Goal: Task Accomplishment & Management: Manage account settings

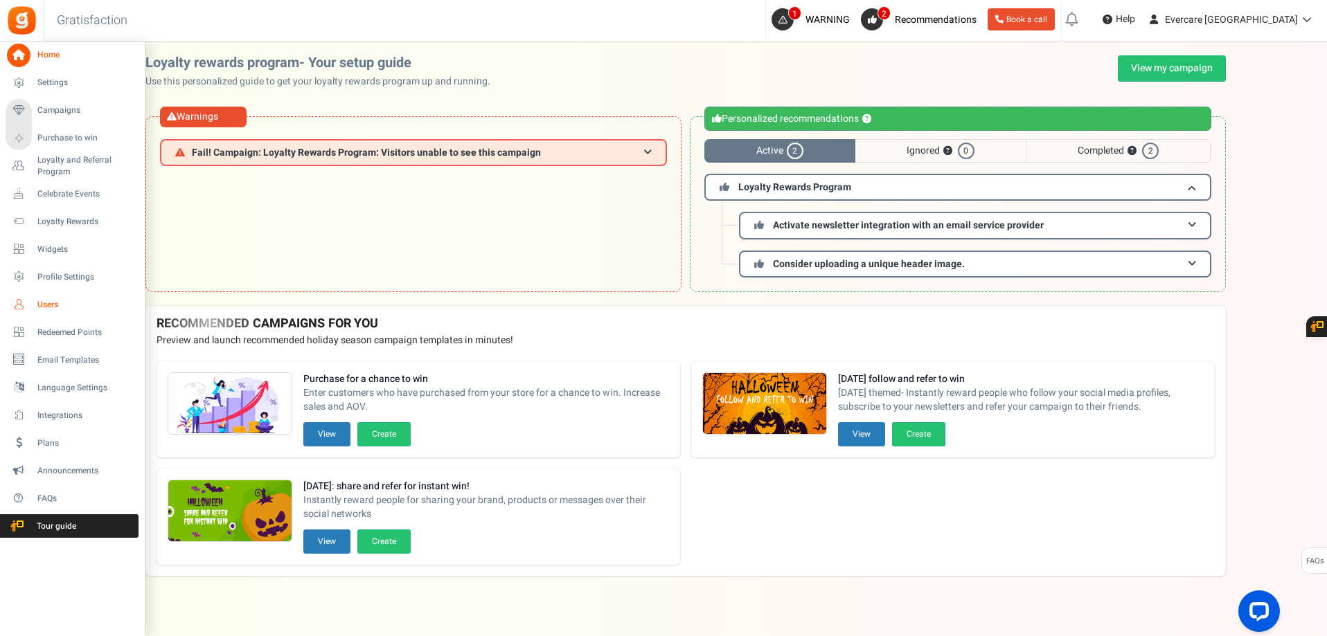
click at [46, 304] on span "Users" at bounding box center [85, 305] width 97 height 12
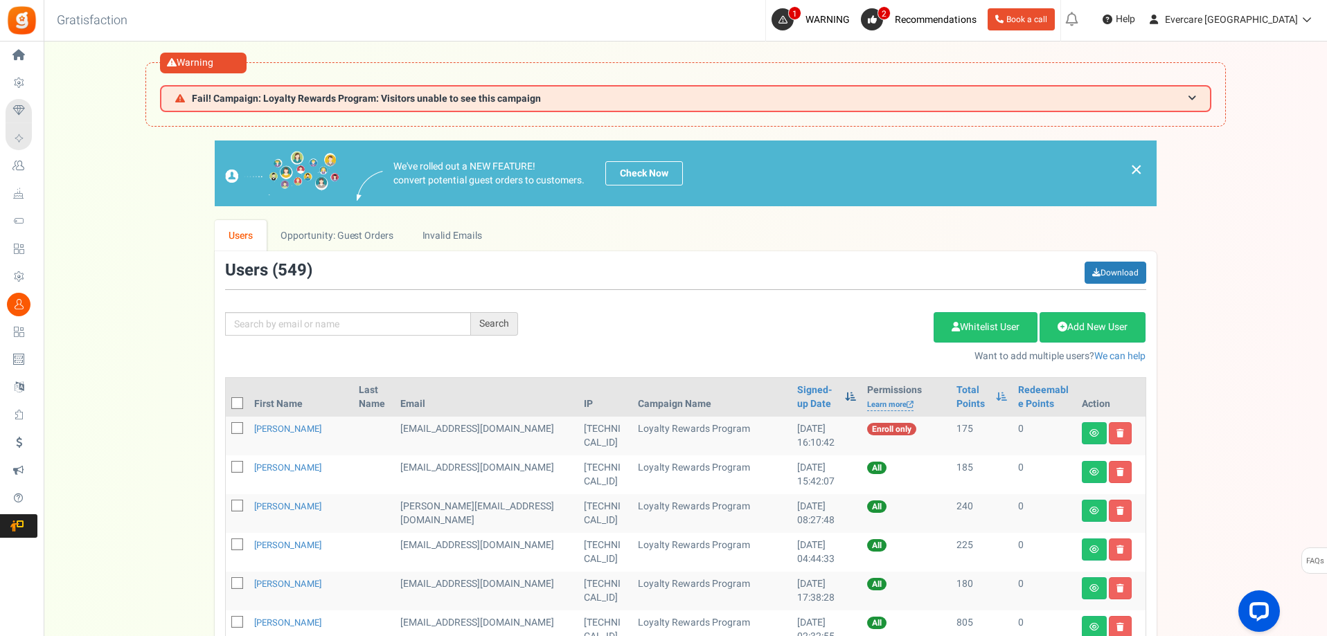
click at [845, 398] on span at bounding box center [850, 397] width 11 height 10
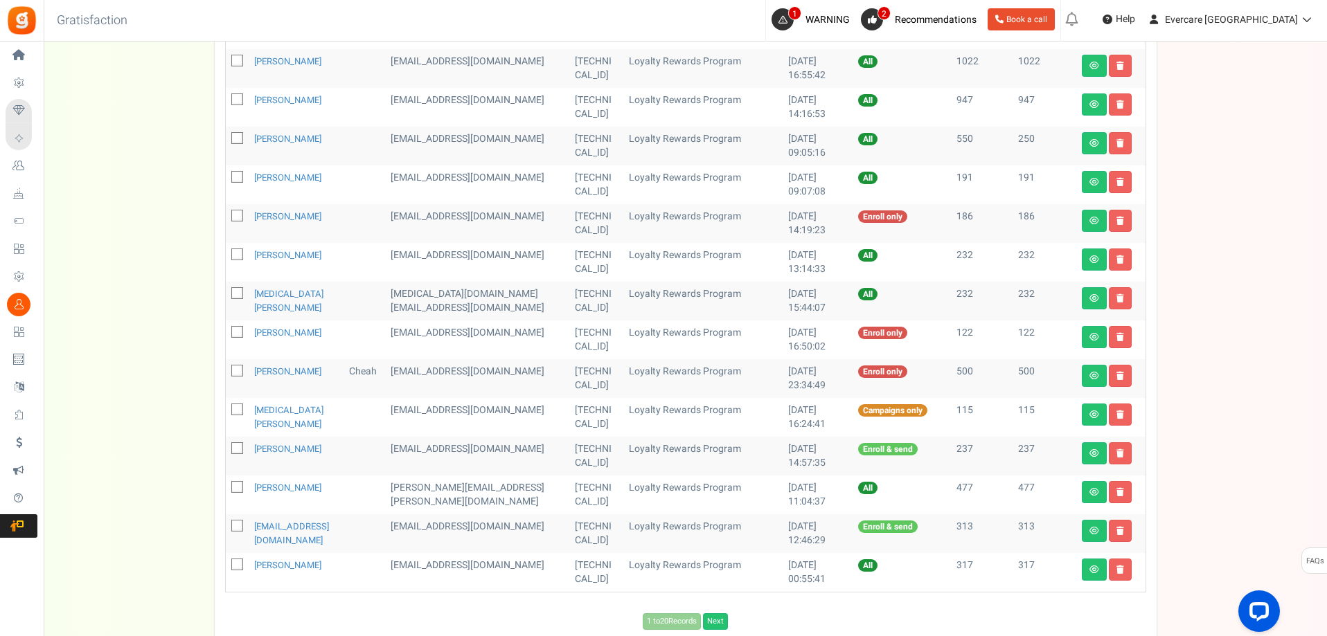
scroll to position [688, 0]
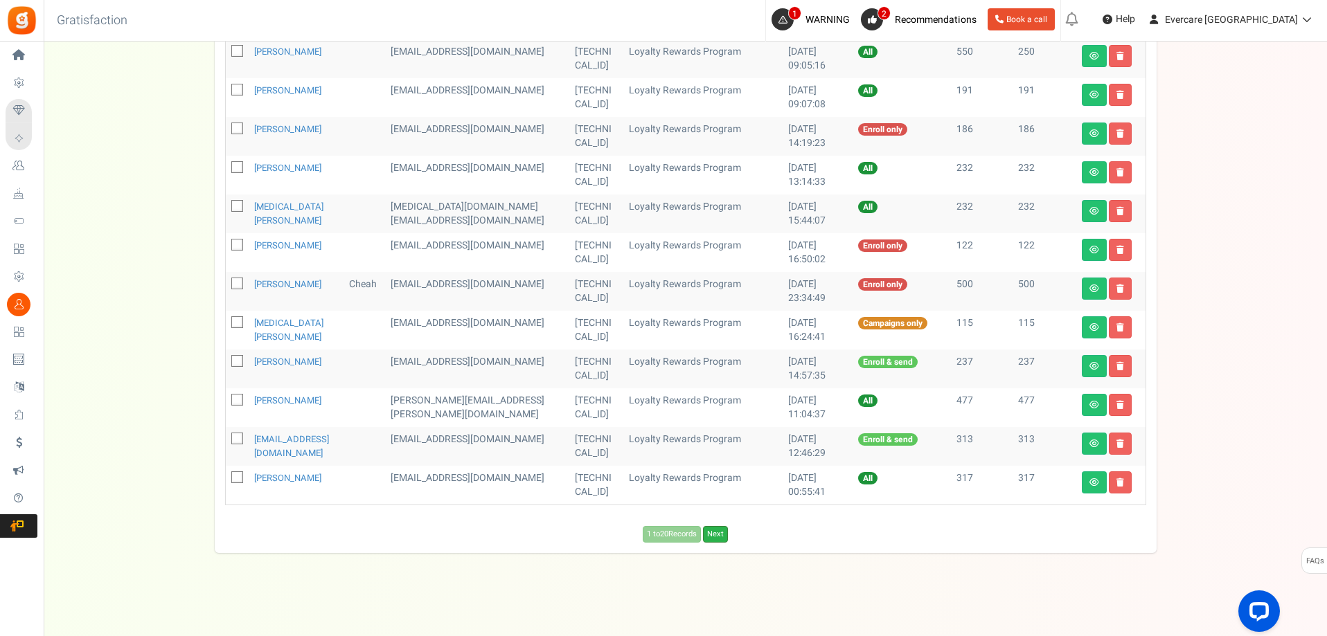
click at [719, 538] on link "Next" at bounding box center [715, 534] width 25 height 17
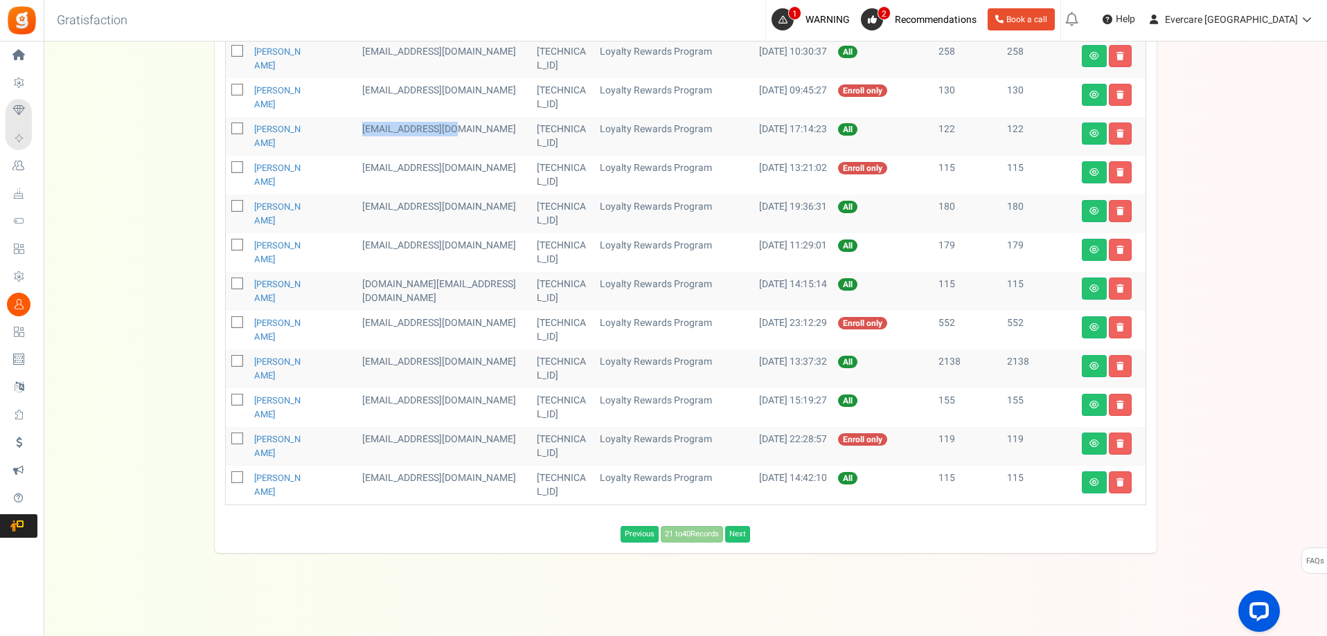
drag, startPoint x: 405, startPoint y: 126, endPoint x: 447, endPoint y: 128, distance: 41.6
click at [497, 127] on td "[EMAIL_ADDRESS][DOMAIN_NAME]" at bounding box center [444, 136] width 175 height 39
copy td "[EMAIL_ADDRESS][DOMAIN_NAME]"
click at [234, 128] on icon at bounding box center [237, 129] width 9 height 9
click at [226, 128] on input "checkbox" at bounding box center [221, 129] width 9 height 9
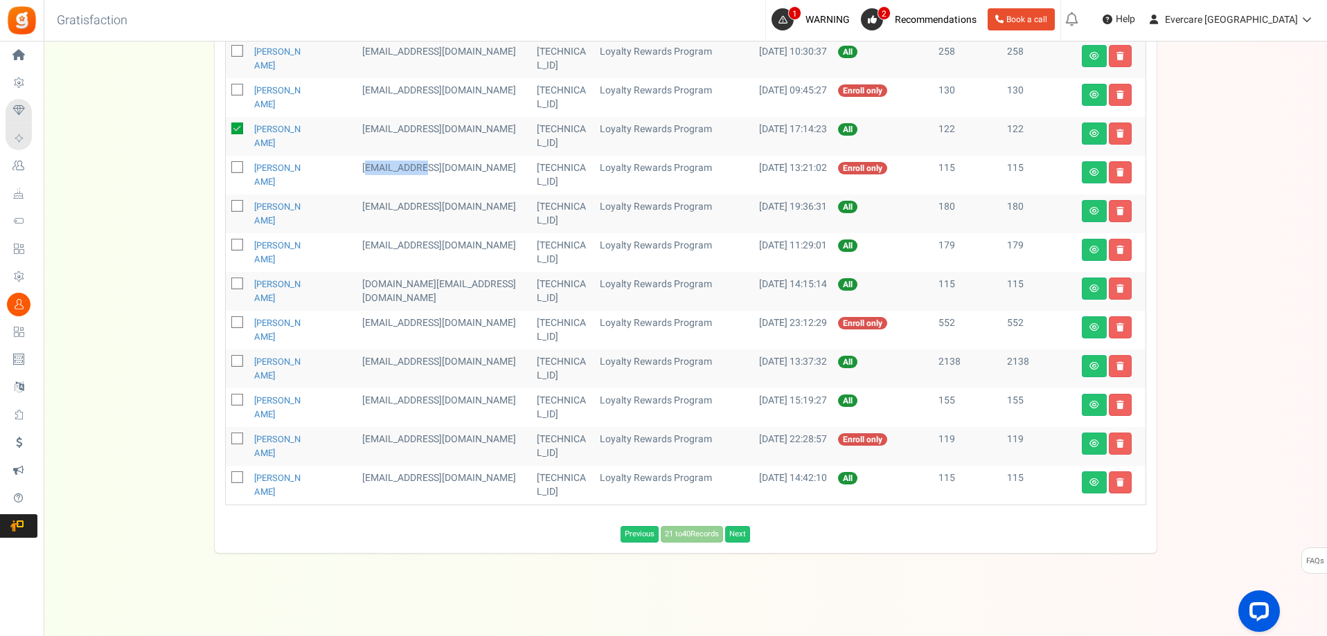
drag, startPoint x: 416, startPoint y: 170, endPoint x: 452, endPoint y: 171, distance: 36.0
click at [452, 171] on td "[EMAIL_ADDRESS][DOMAIN_NAME]" at bounding box center [444, 175] width 175 height 39
drag, startPoint x: 495, startPoint y: 170, endPoint x: 391, endPoint y: 172, distance: 103.9
click at [390, 172] on tr "[PERSON_NAME] [EMAIL_ADDRESS][DOMAIN_NAME] [TECHNICAL_ID] Loyalty Rewards Progr…" at bounding box center [686, 175] width 920 height 39
copy tr "[EMAIL_ADDRESS][DOMAIN_NAME]"
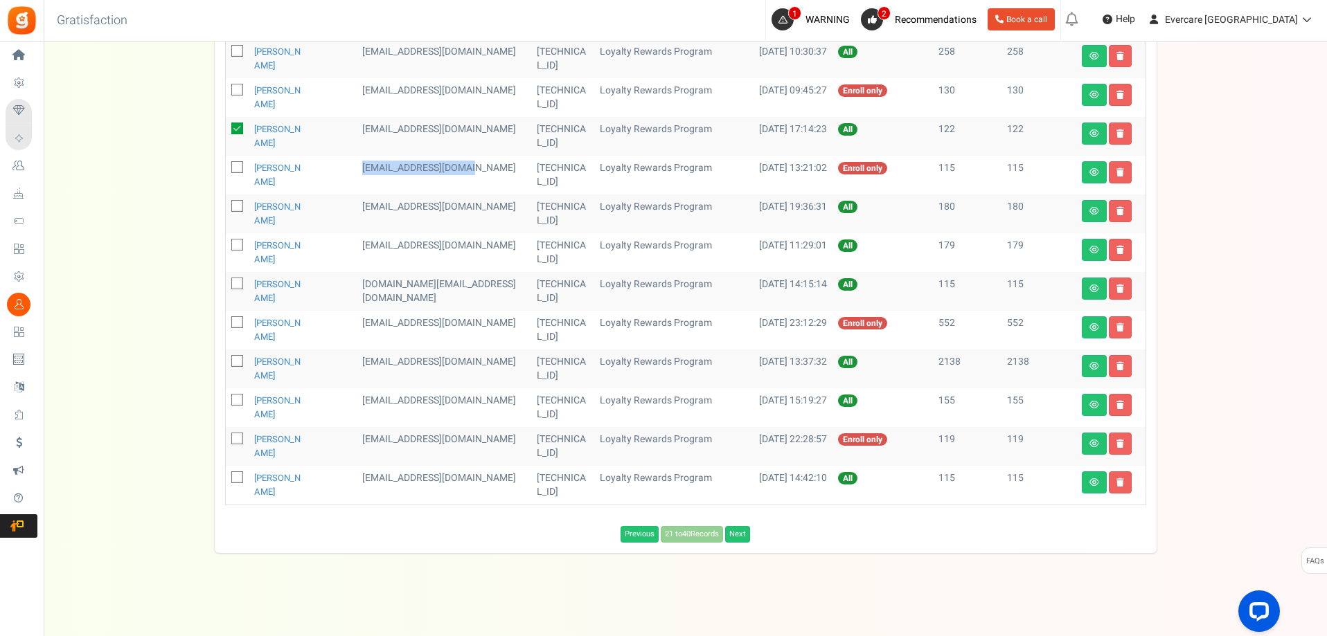
click at [235, 126] on icon at bounding box center [237, 129] width 12 height 12
click at [226, 126] on input "checkbox" at bounding box center [221, 129] width 9 height 9
drag, startPoint x: 491, startPoint y: 209, endPoint x: 436, endPoint y: 211, distance: 55.4
click at [377, 206] on tr "[PERSON_NAME] [EMAIL_ADDRESS][DOMAIN_NAME] [TECHNICAL_ID] Loyalty Rewards Progr…" at bounding box center [686, 214] width 920 height 39
copy tr "[EMAIL_ADDRESS][DOMAIN_NAME]"
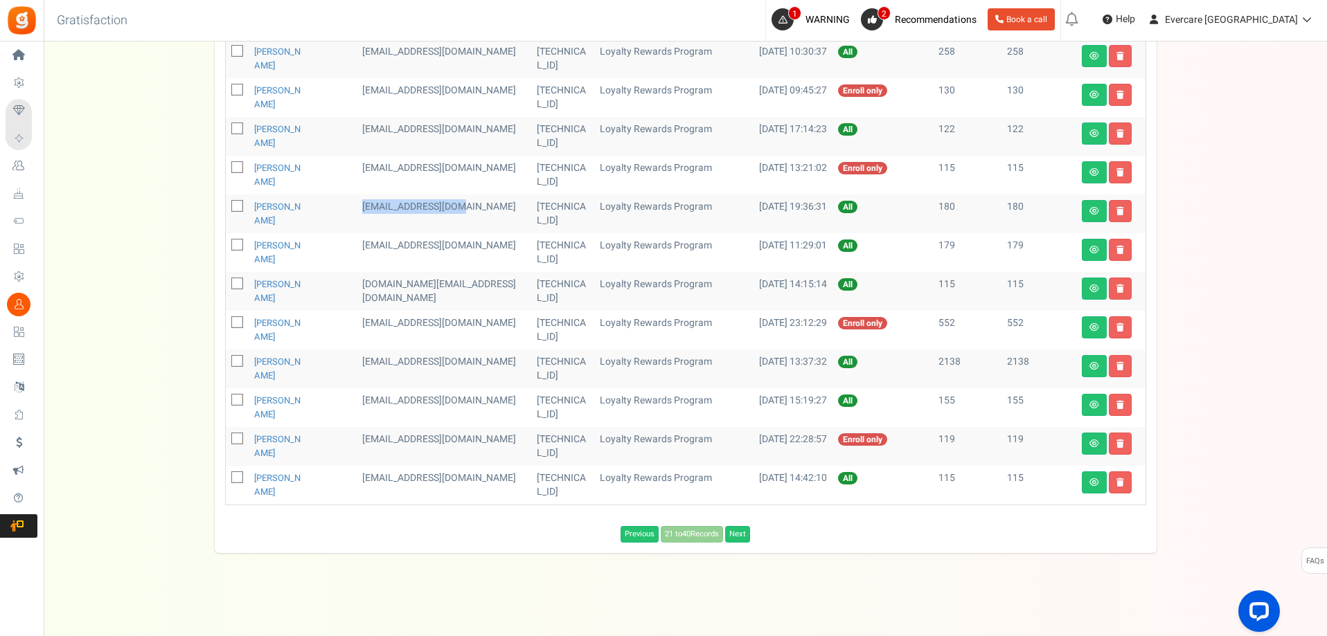
click at [238, 128] on icon at bounding box center [237, 129] width 9 height 9
click at [226, 128] on input "checkbox" at bounding box center [221, 129] width 9 height 9
checkbox input "true"
click at [235, 167] on icon at bounding box center [237, 168] width 9 height 9
click at [226, 167] on input "checkbox" at bounding box center [221, 168] width 9 height 9
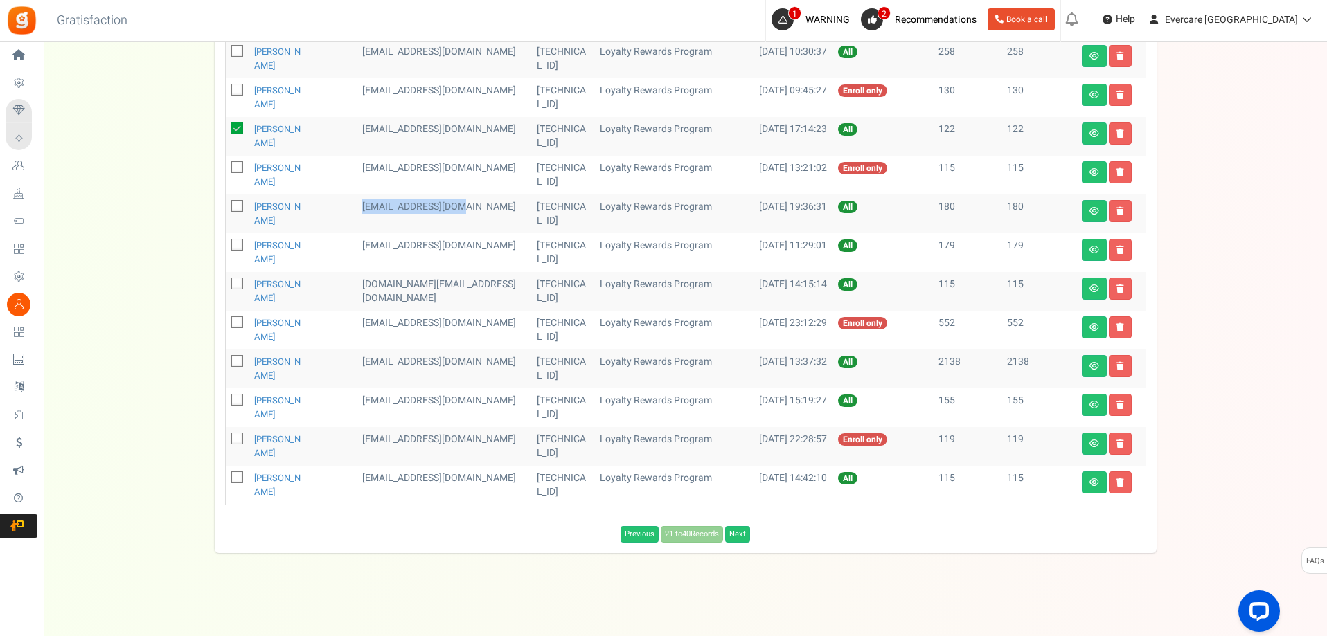
checkbox input "true"
click at [236, 208] on icon at bounding box center [237, 207] width 9 height 9
click at [226, 208] on input "checkbox" at bounding box center [221, 207] width 9 height 9
checkbox input "true"
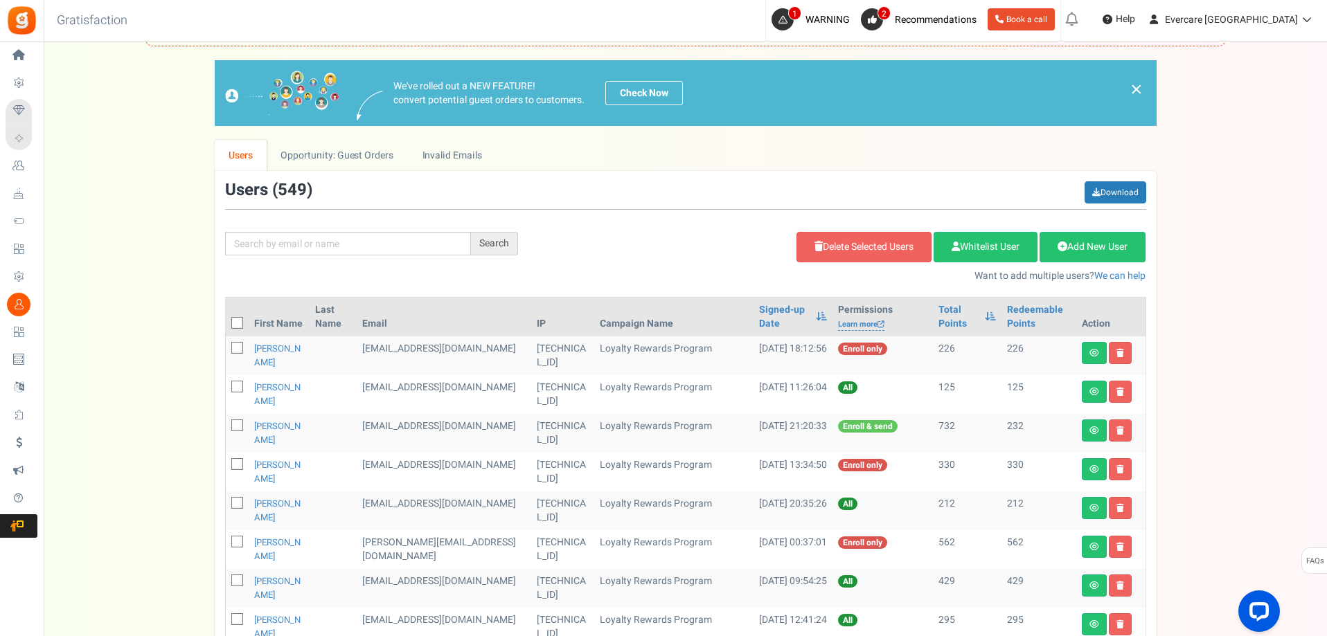
scroll to position [0, 0]
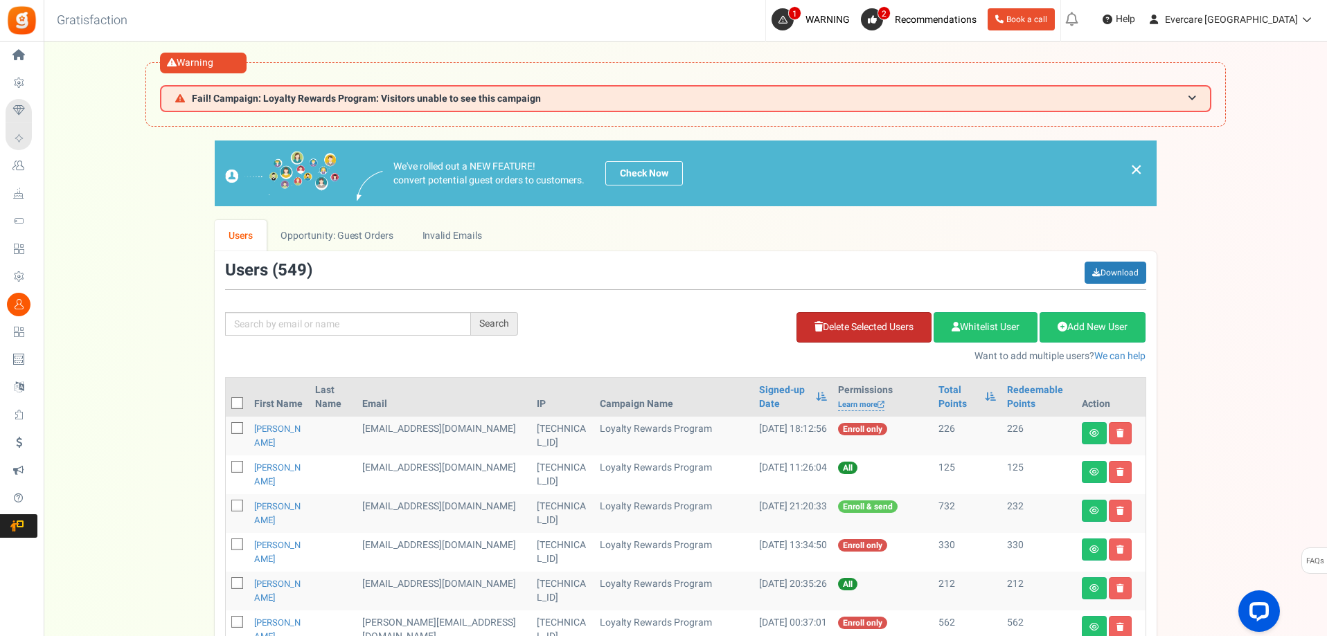
click at [880, 326] on link "Delete Selected Users" at bounding box center [863, 327] width 135 height 30
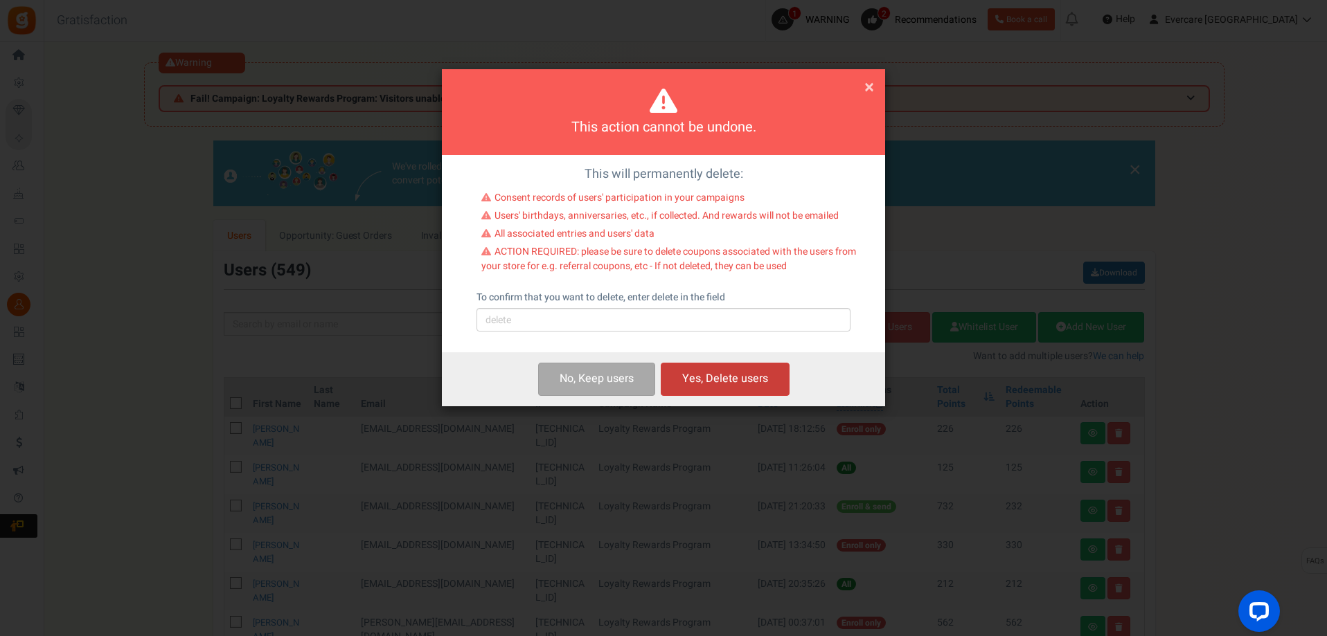
click at [730, 380] on button "Yes, Delete users" at bounding box center [725, 379] width 129 height 33
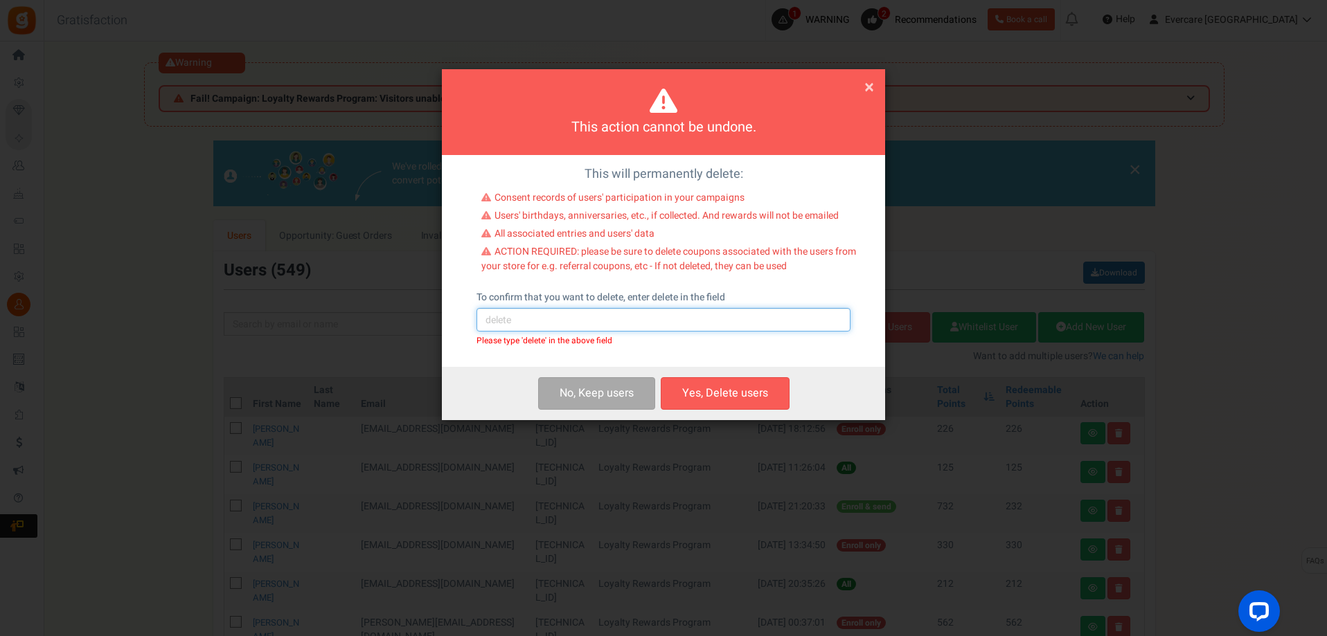
click at [594, 322] on input "text" at bounding box center [664, 320] width 374 height 24
type input "delete"
click at [740, 391] on button "Yes, Delete users" at bounding box center [725, 393] width 129 height 33
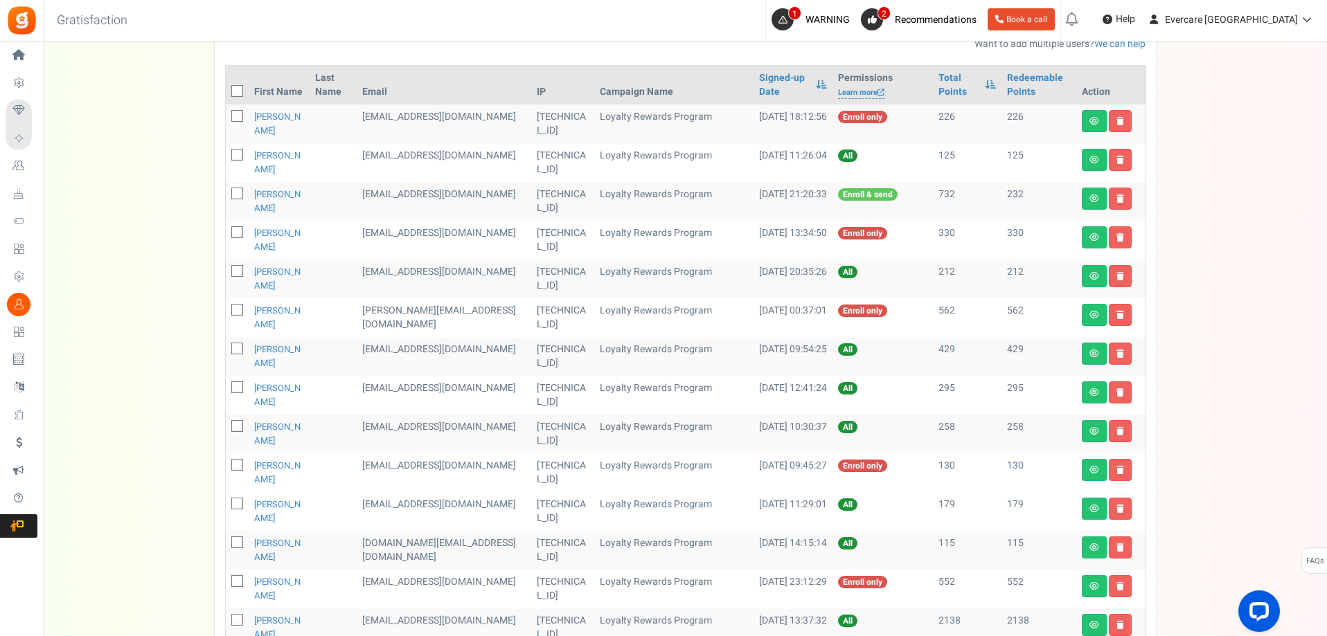
scroll to position [571, 0]
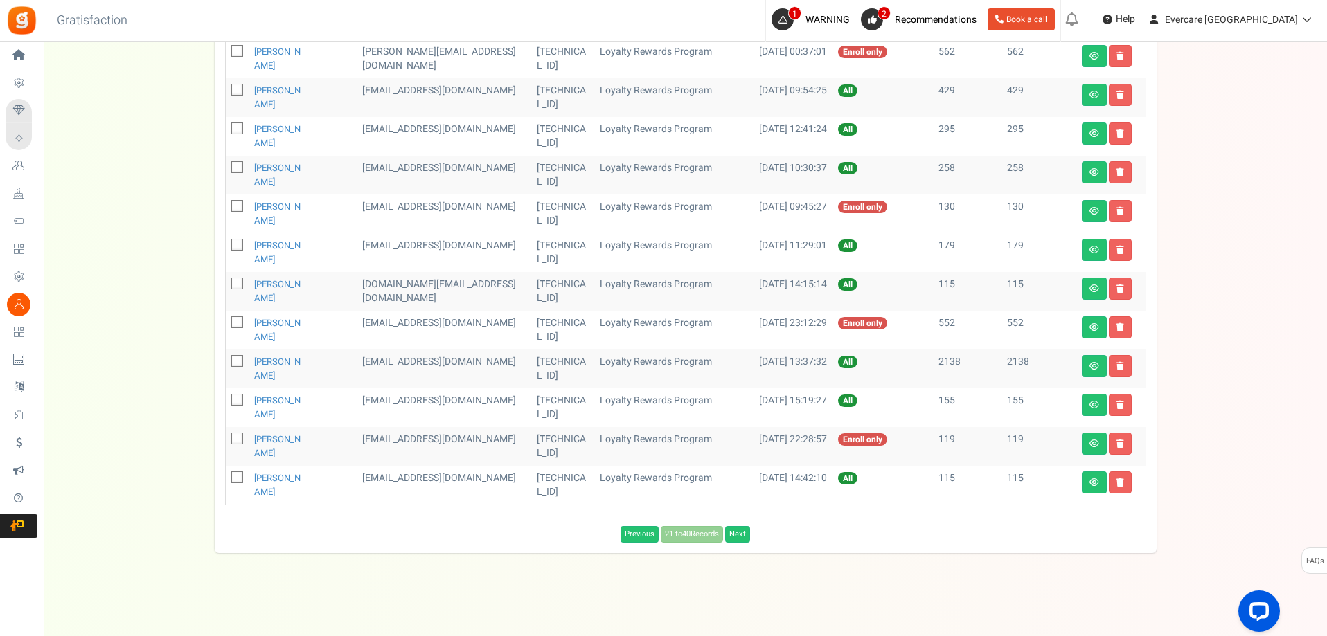
click at [235, 246] on icon at bounding box center [237, 246] width 9 height 9
click at [226, 246] on input "checkbox" at bounding box center [221, 246] width 9 height 9
checkbox input "true"
click at [238, 285] on icon at bounding box center [237, 285] width 9 height 9
click at [226, 285] on input "checkbox" at bounding box center [221, 285] width 9 height 9
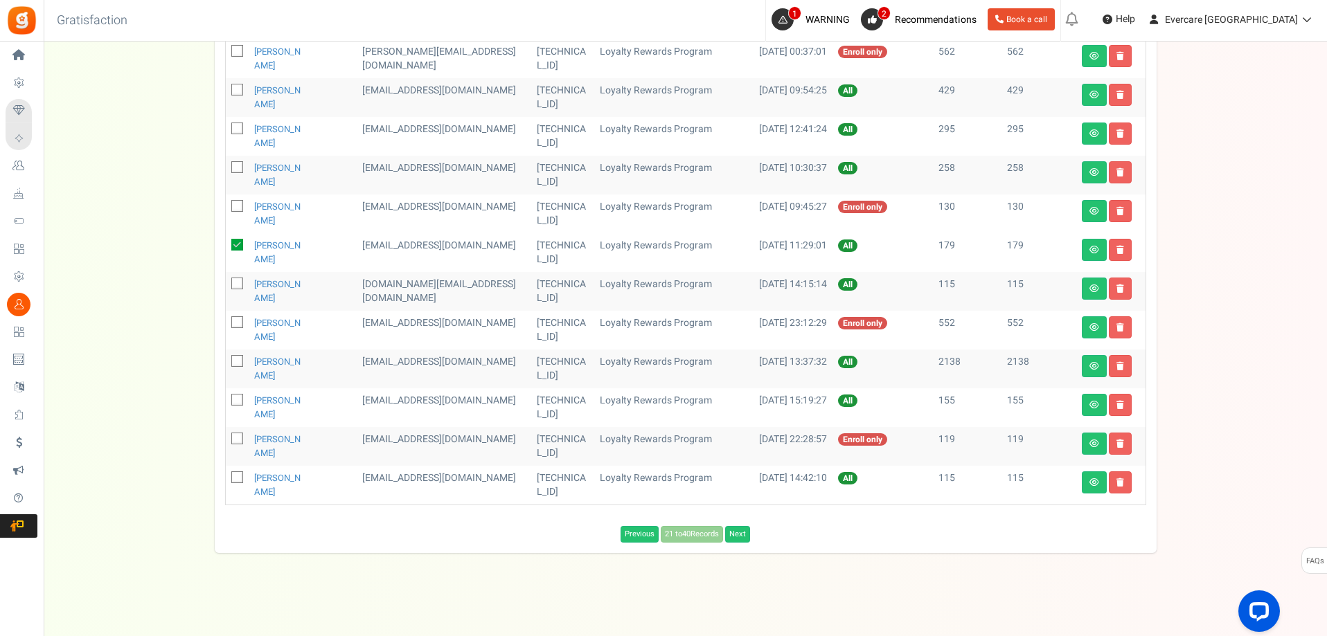
checkbox input "true"
click at [236, 402] on icon at bounding box center [237, 401] width 9 height 9
click at [226, 402] on input "checkbox" at bounding box center [221, 401] width 9 height 9
checkbox input "true"
click at [240, 443] on icon at bounding box center [237, 440] width 9 height 9
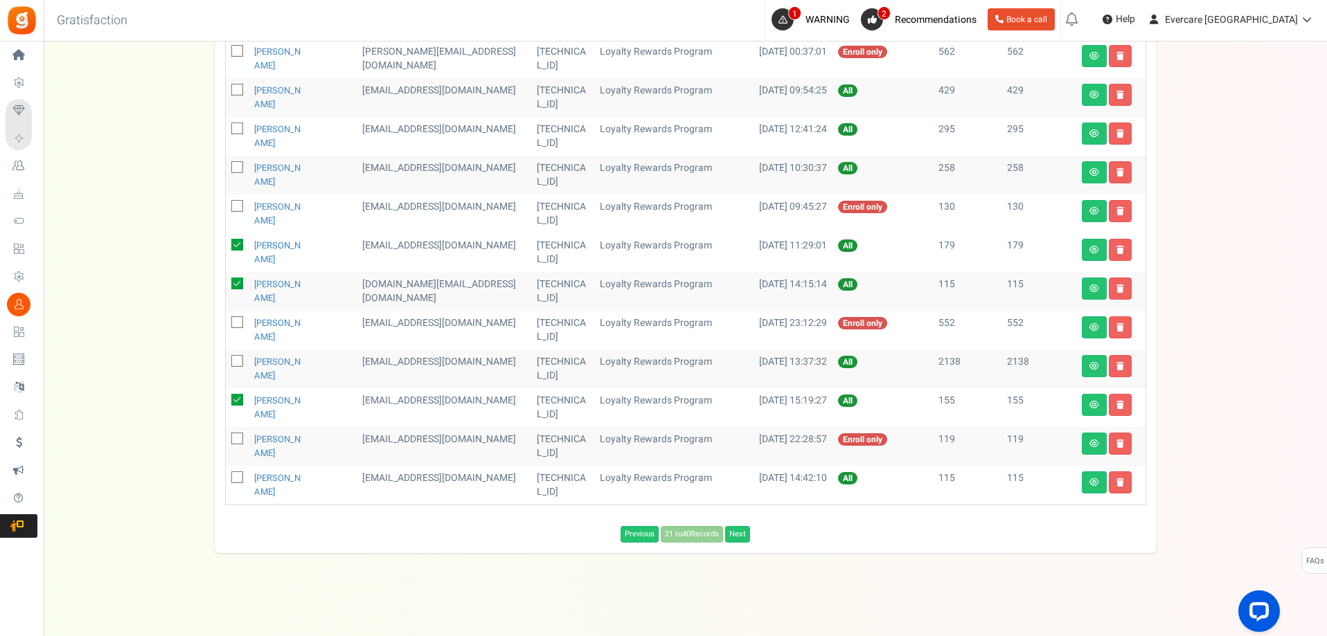
click at [226, 443] on input "checkbox" at bounding box center [221, 440] width 9 height 9
checkbox input "true"
drag, startPoint x: 395, startPoint y: 479, endPoint x: 467, endPoint y: 477, distance: 71.4
click at [482, 475] on td "[EMAIL_ADDRESS][DOMAIN_NAME]" at bounding box center [444, 485] width 175 height 39
copy td "[EMAIL_ADDRESS][DOMAIN_NAME]"
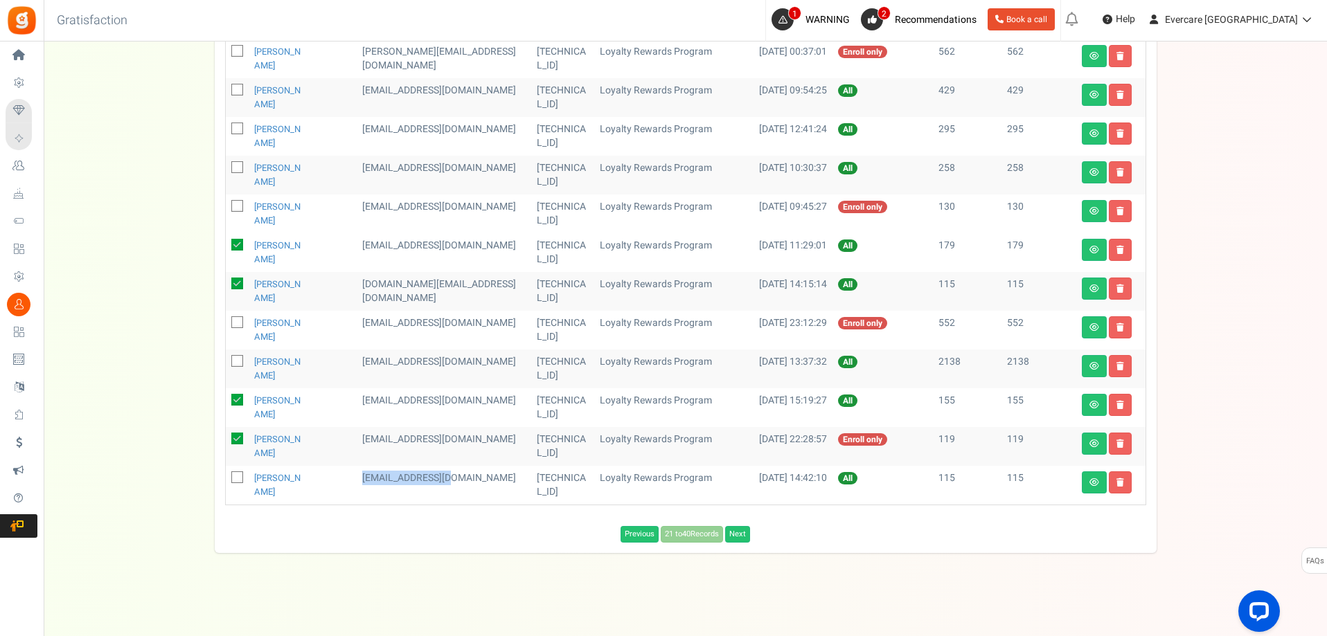
click at [235, 476] on icon at bounding box center [237, 478] width 9 height 9
click at [226, 476] on input "checkbox" at bounding box center [221, 478] width 9 height 9
checkbox input "true"
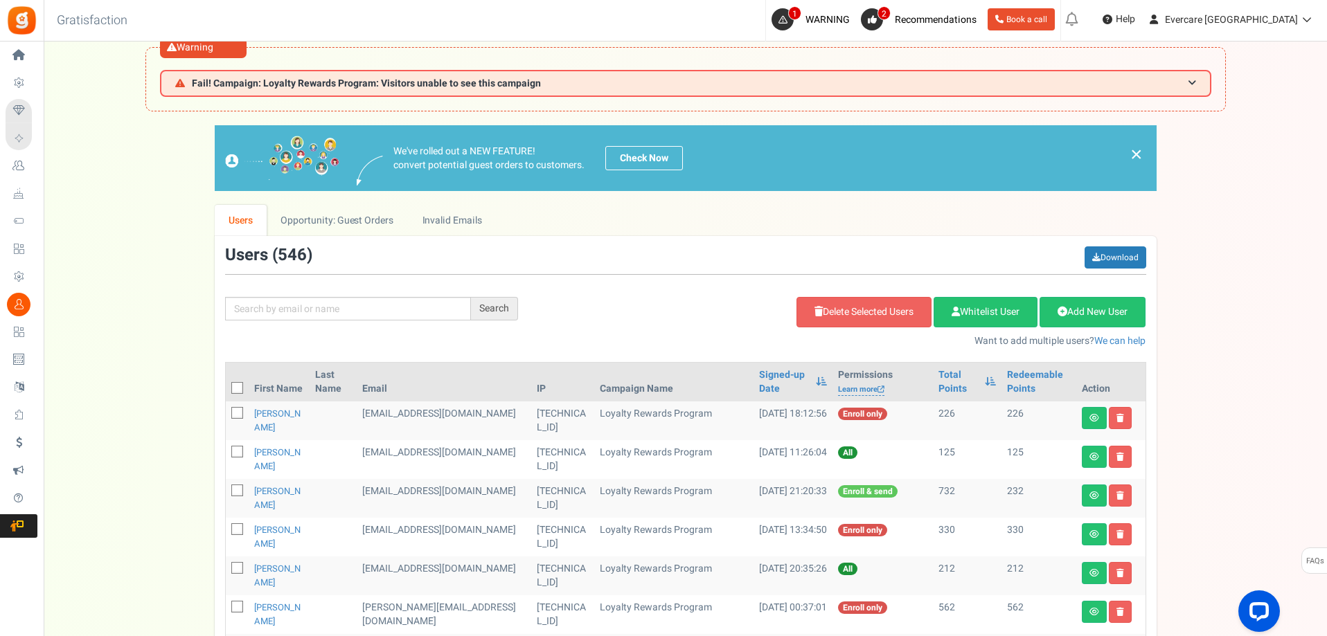
scroll to position [0, 0]
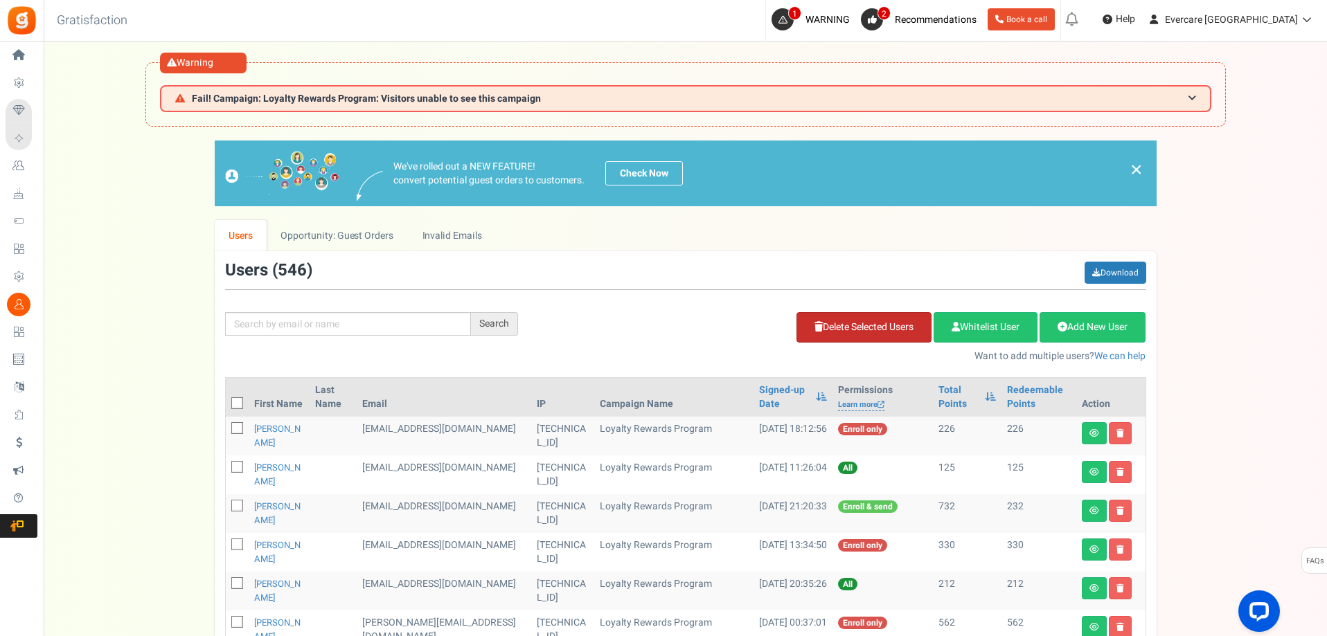
click at [841, 326] on link "Delete Selected Users" at bounding box center [863, 327] width 135 height 30
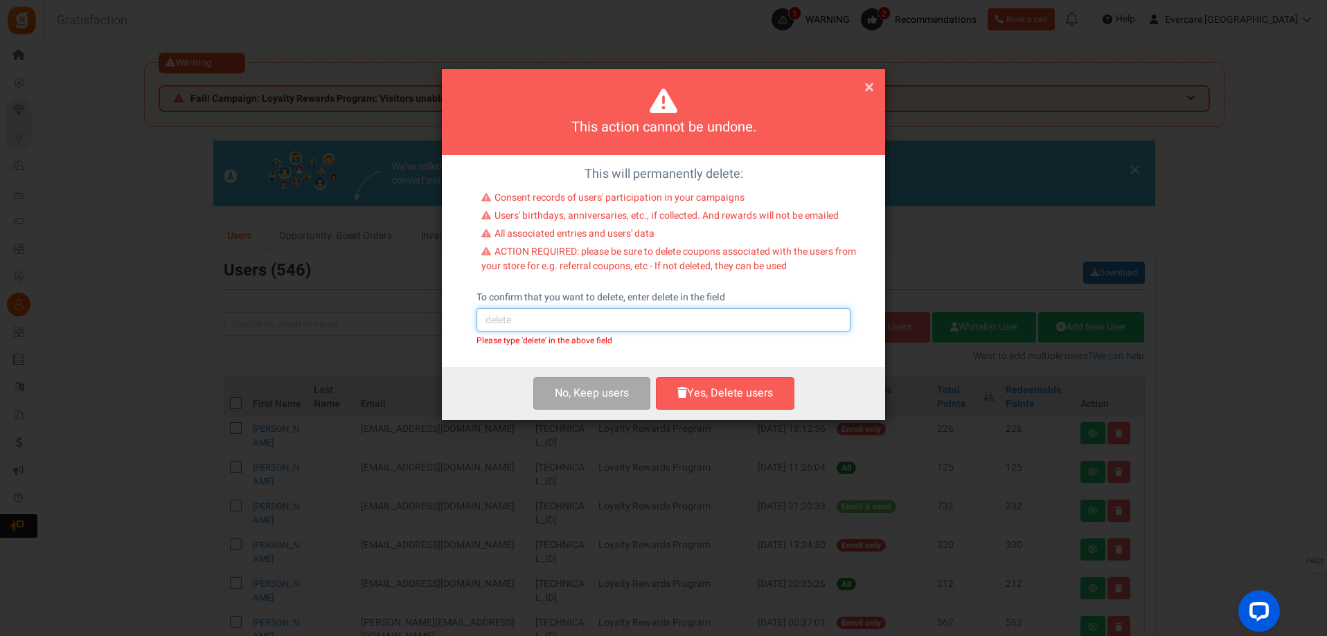
click at [580, 317] on input "text" at bounding box center [664, 320] width 374 height 24
type input "delete"
click at [706, 391] on button "Yes, Delete users" at bounding box center [725, 393] width 139 height 33
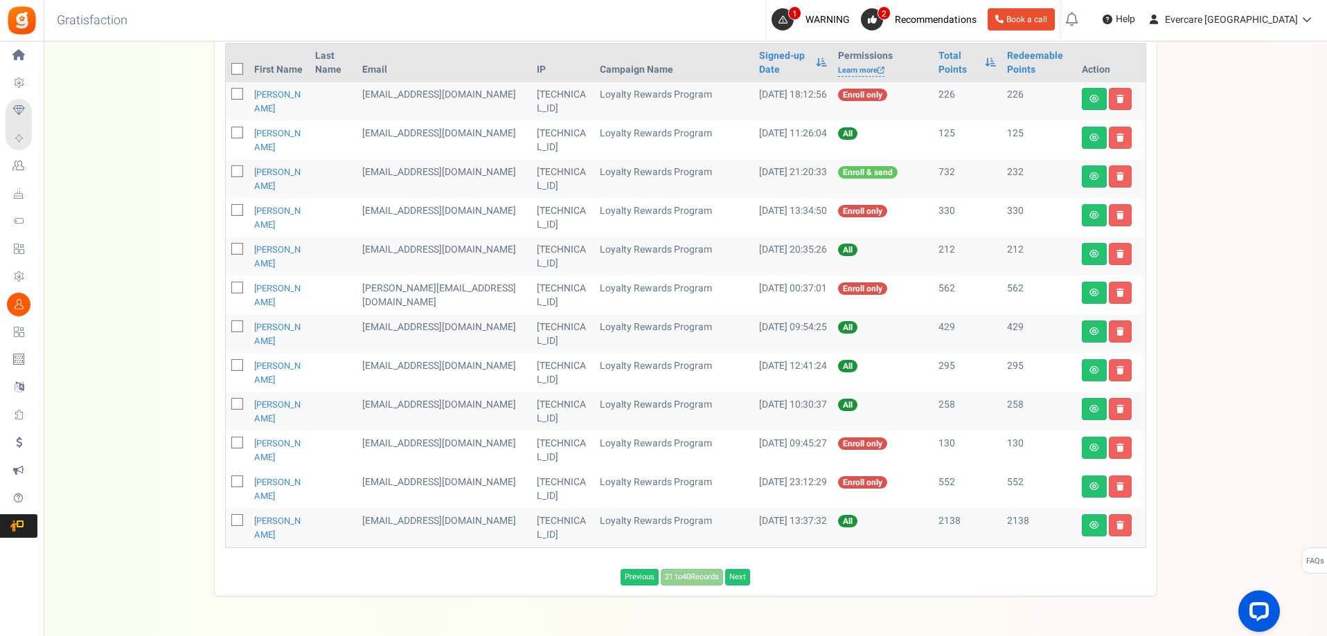
scroll to position [377, 0]
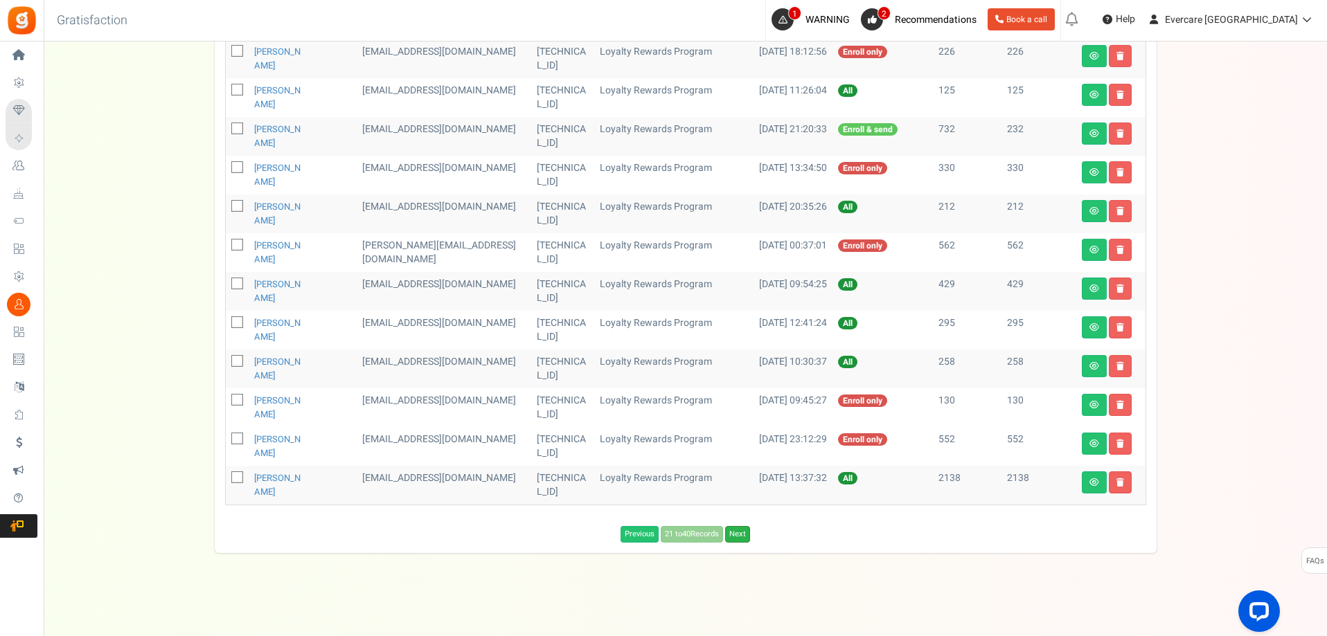
click at [737, 537] on link "Next" at bounding box center [737, 534] width 25 height 17
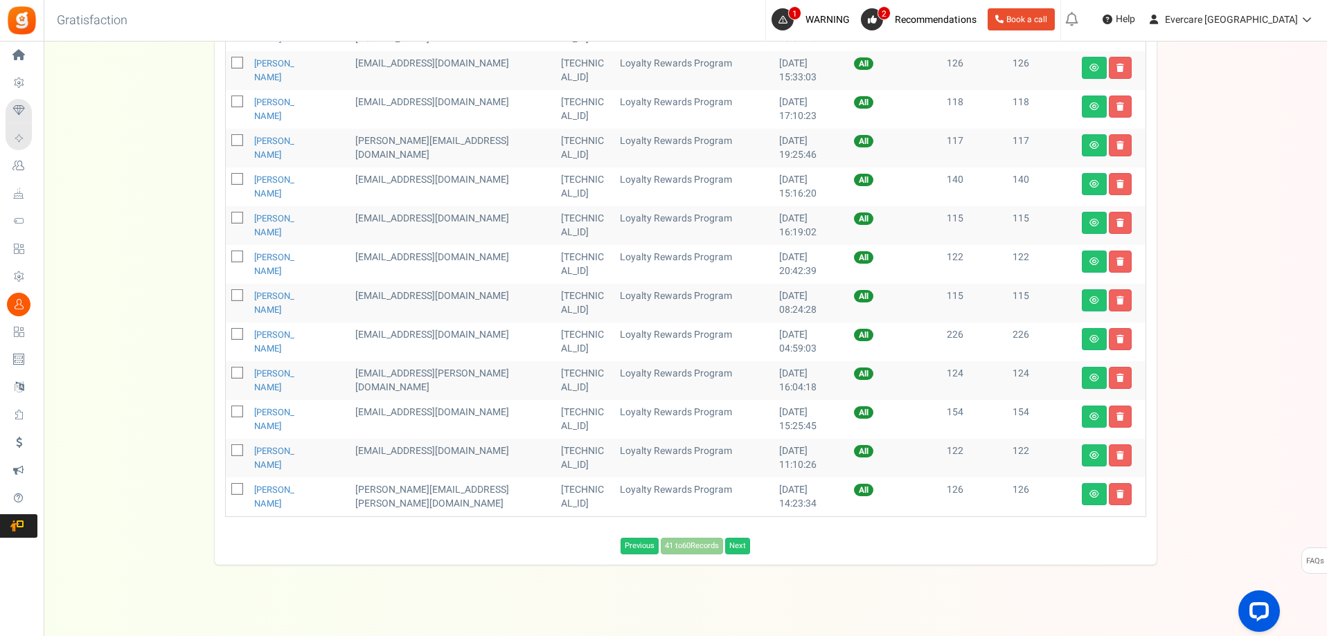
scroll to position [677, 0]
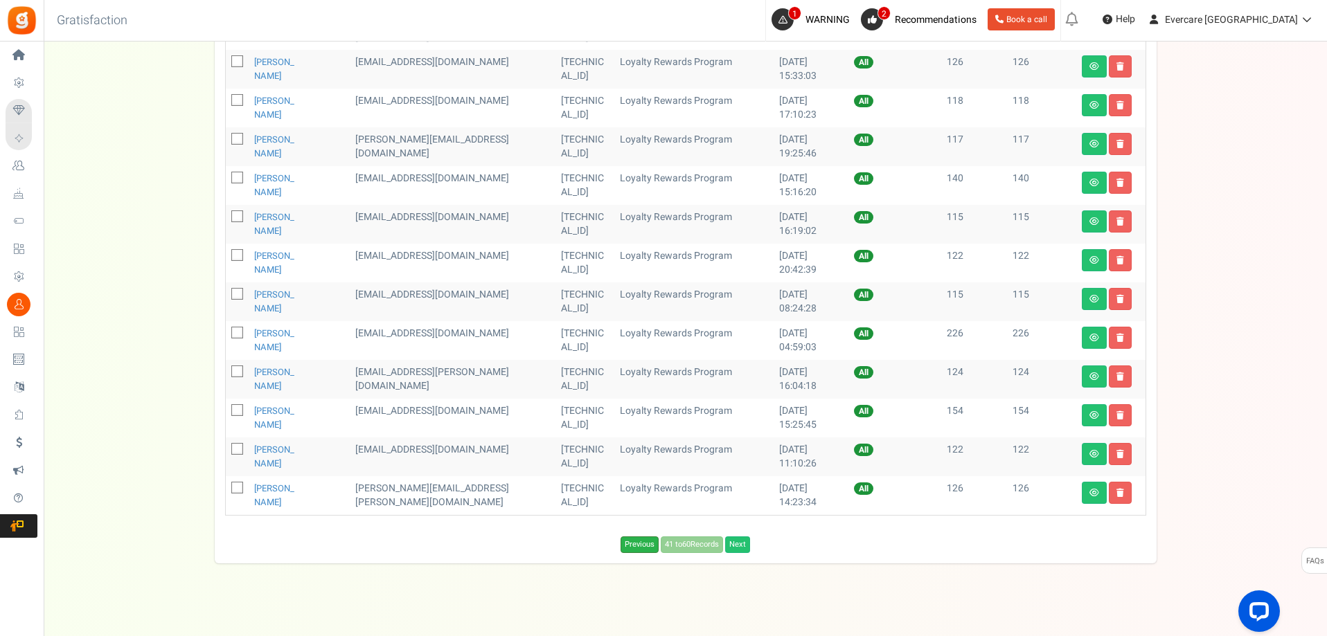
click at [644, 544] on link "Previous" at bounding box center [640, 545] width 38 height 17
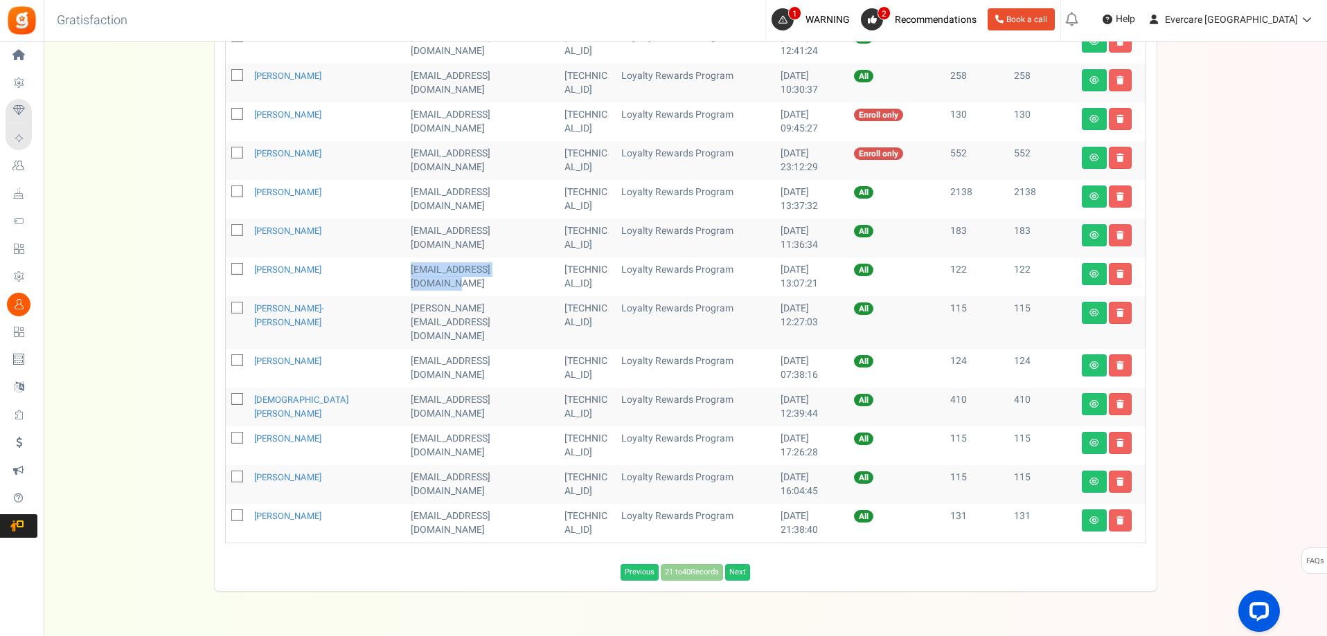
drag, startPoint x: 395, startPoint y: 256, endPoint x: 415, endPoint y: 272, distance: 26.1
click at [415, 272] on td "[EMAIL_ADDRESS][DOMAIN_NAME]" at bounding box center [482, 277] width 154 height 39
copy td "[EMAIL_ADDRESS][DOMAIN_NAME]"
